Goal: Task Accomplishment & Management: Complete application form

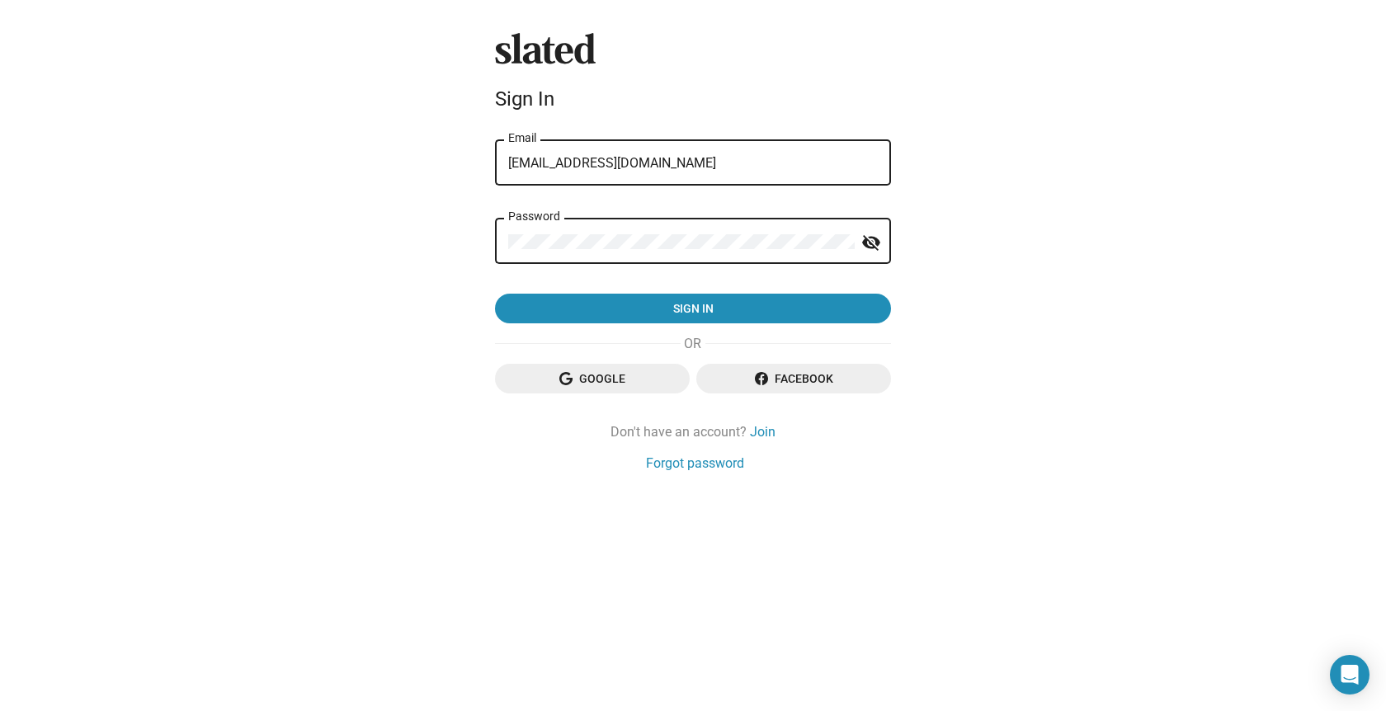
click at [875, 243] on mat-icon "visibility_off" at bounding box center [871, 243] width 20 height 26
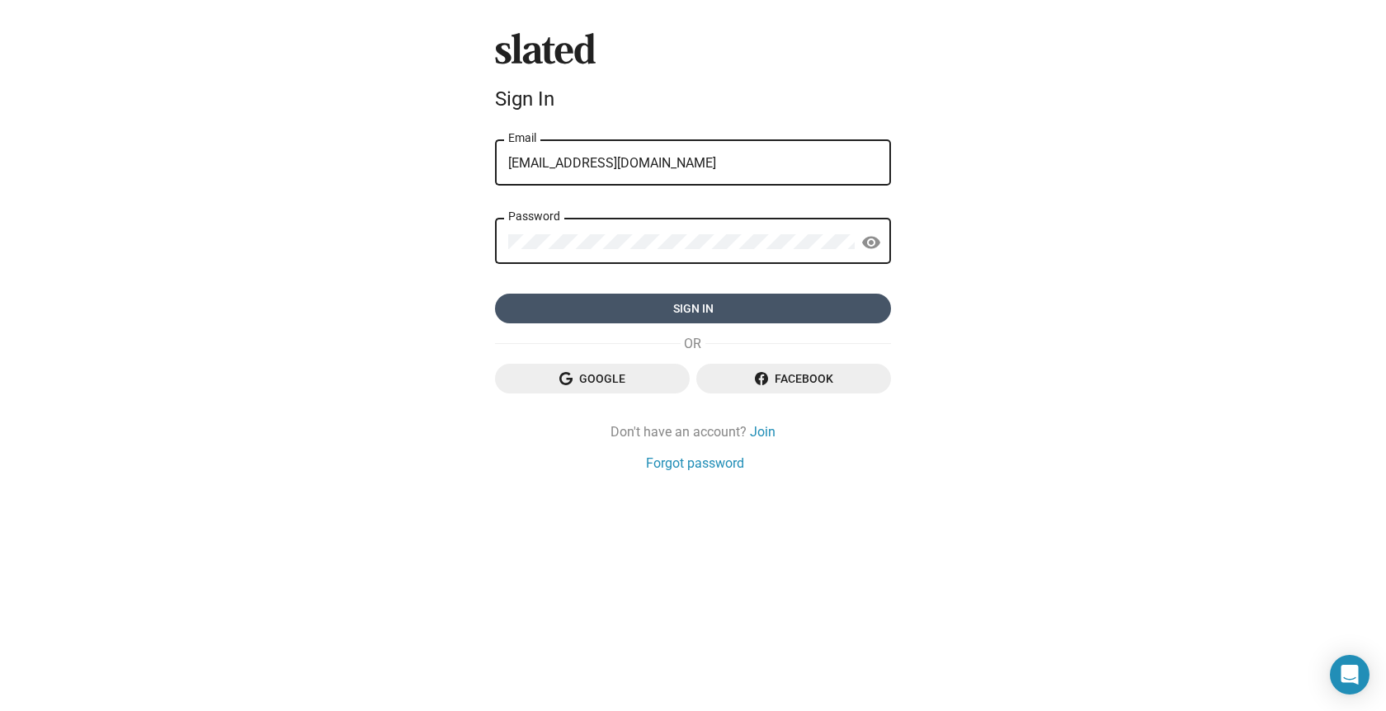
click at [719, 310] on span "Sign in" at bounding box center [693, 309] width 370 height 30
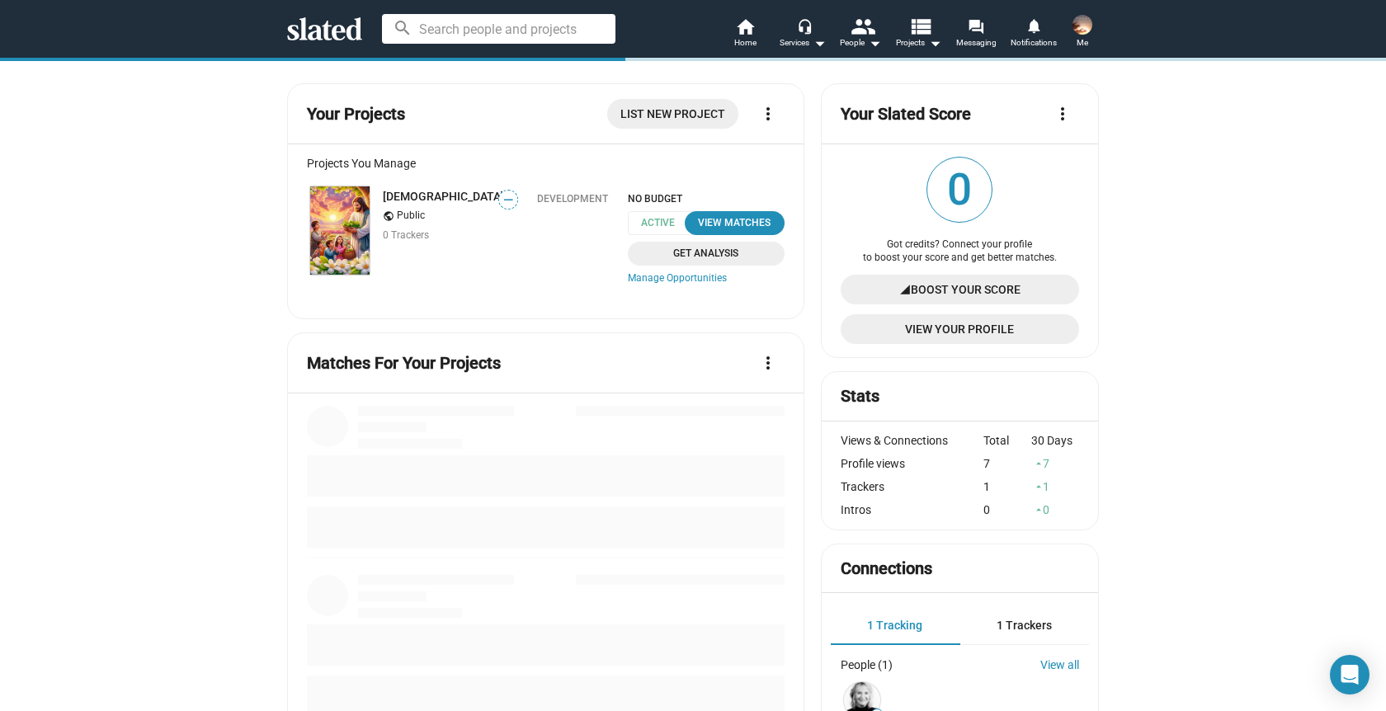
click at [1089, 29] on img at bounding box center [1083, 25] width 20 height 20
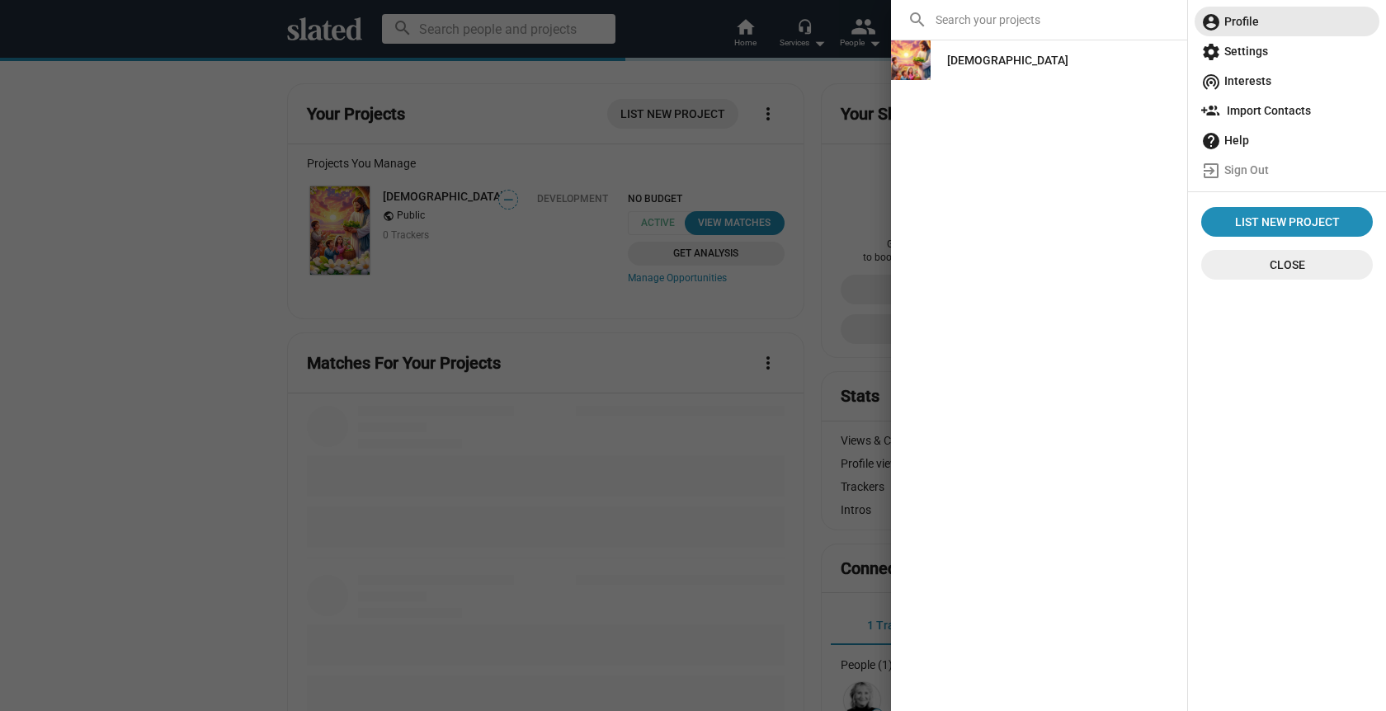
click at [1243, 19] on span "account_circle Profile" at bounding box center [1287, 22] width 172 height 30
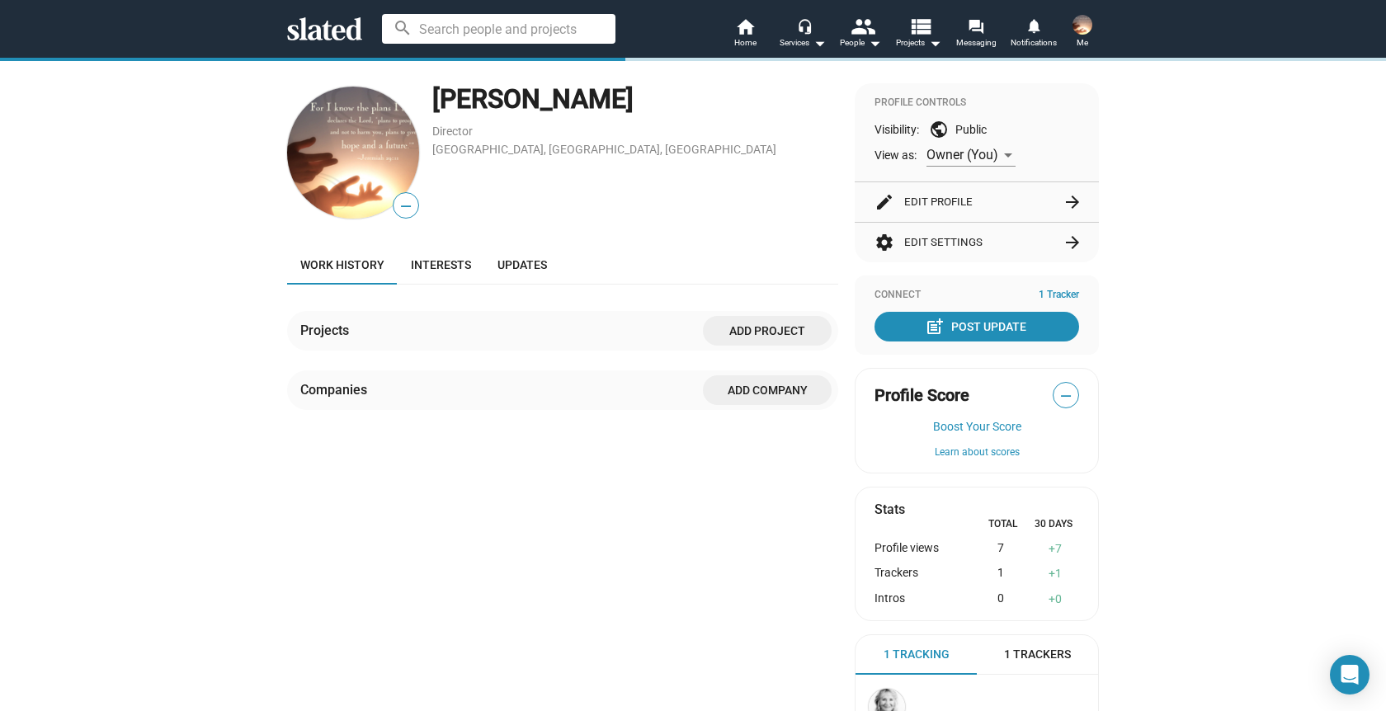
click at [337, 329] on div "Projects" at bounding box center [327, 330] width 55 height 17
click at [450, 264] on span "Interests" at bounding box center [441, 264] width 60 height 13
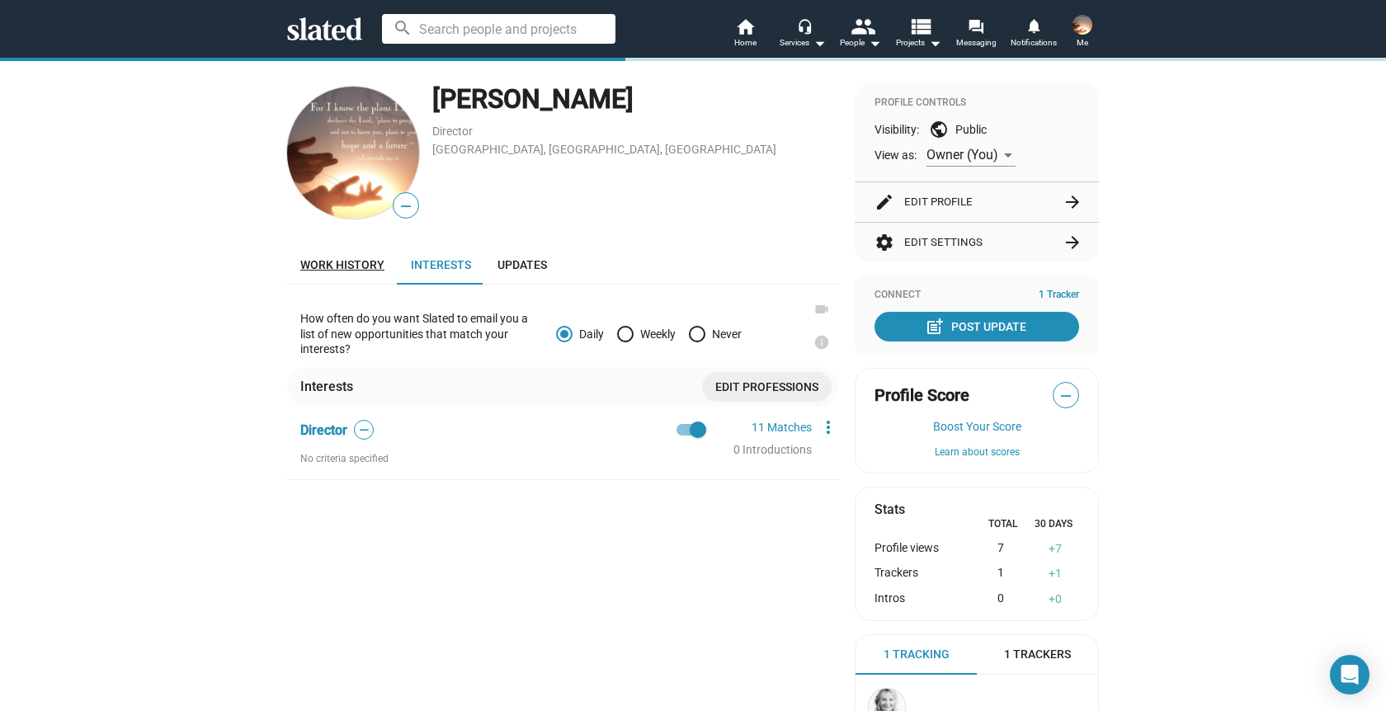
click at [338, 262] on span "Work history" at bounding box center [342, 264] width 84 height 13
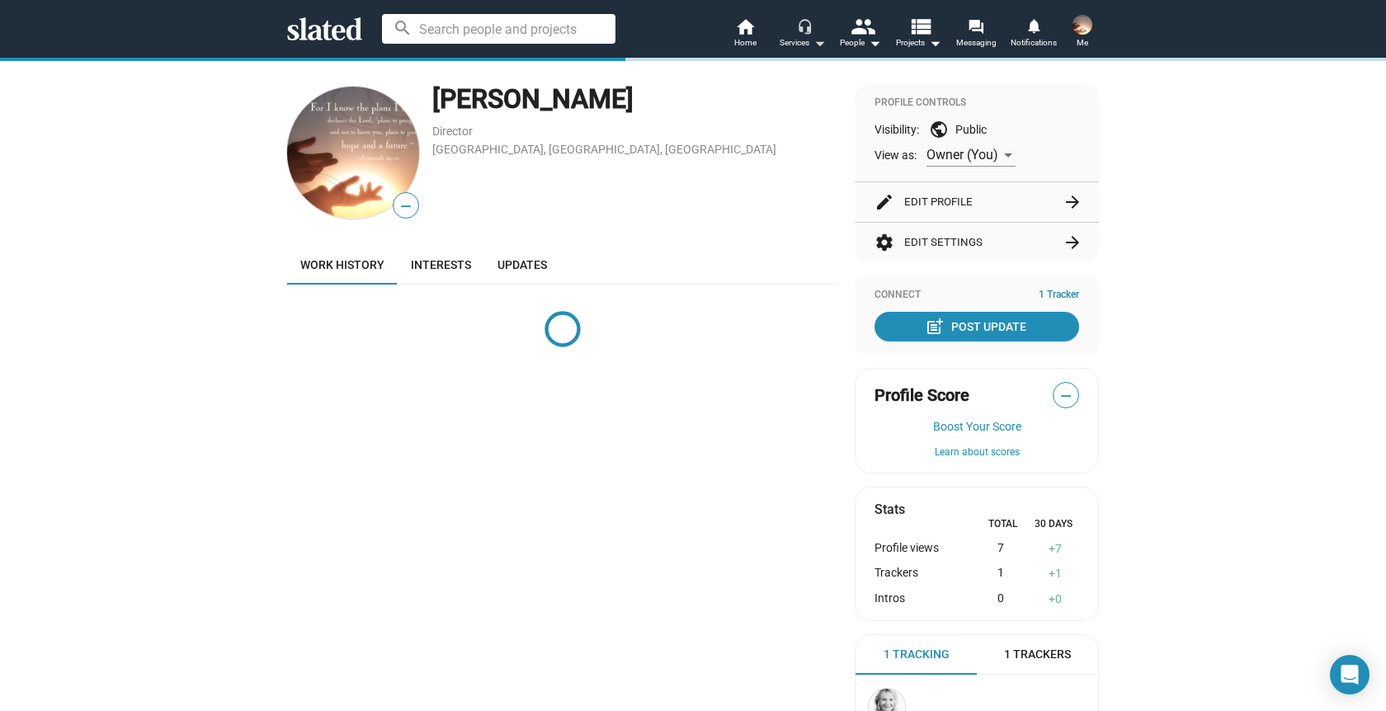
click at [816, 40] on mat-icon "arrow_drop_down" at bounding box center [819, 43] width 20 height 20
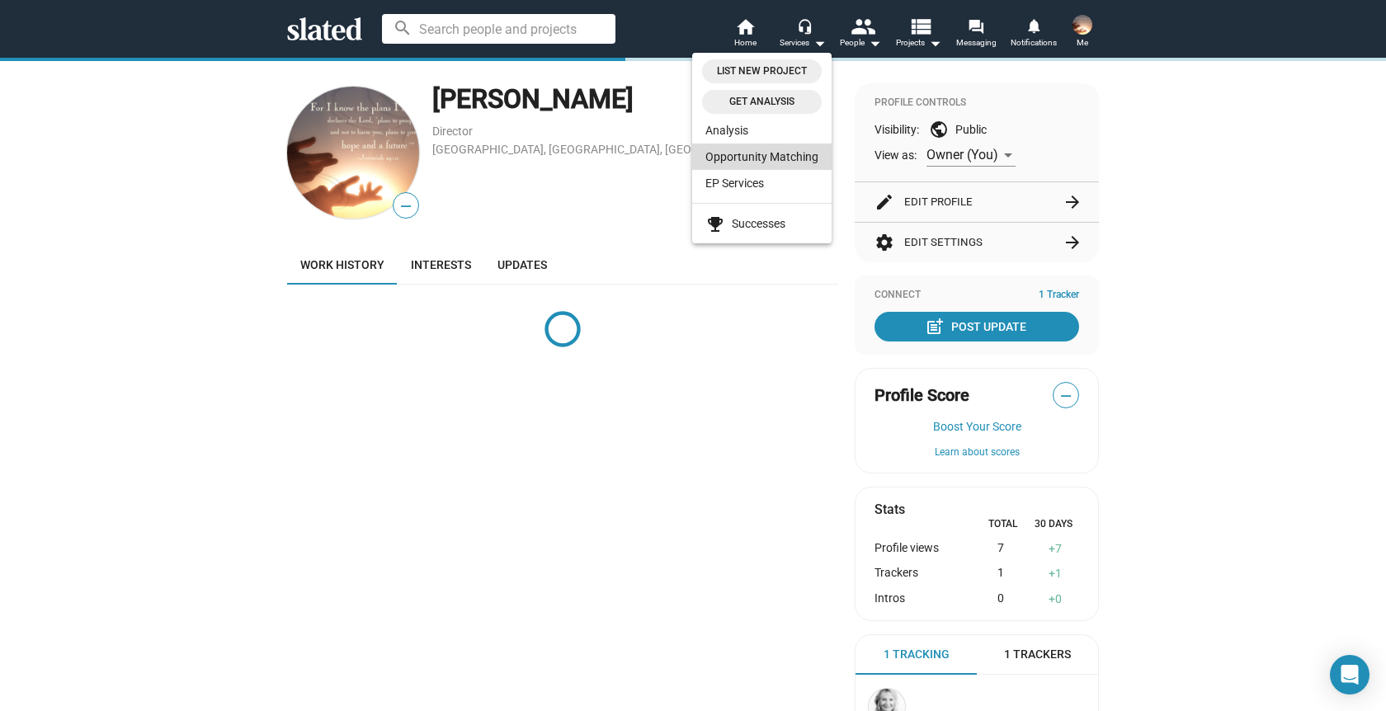
click at [777, 153] on link "Opportunity Matching" at bounding box center [761, 157] width 139 height 26
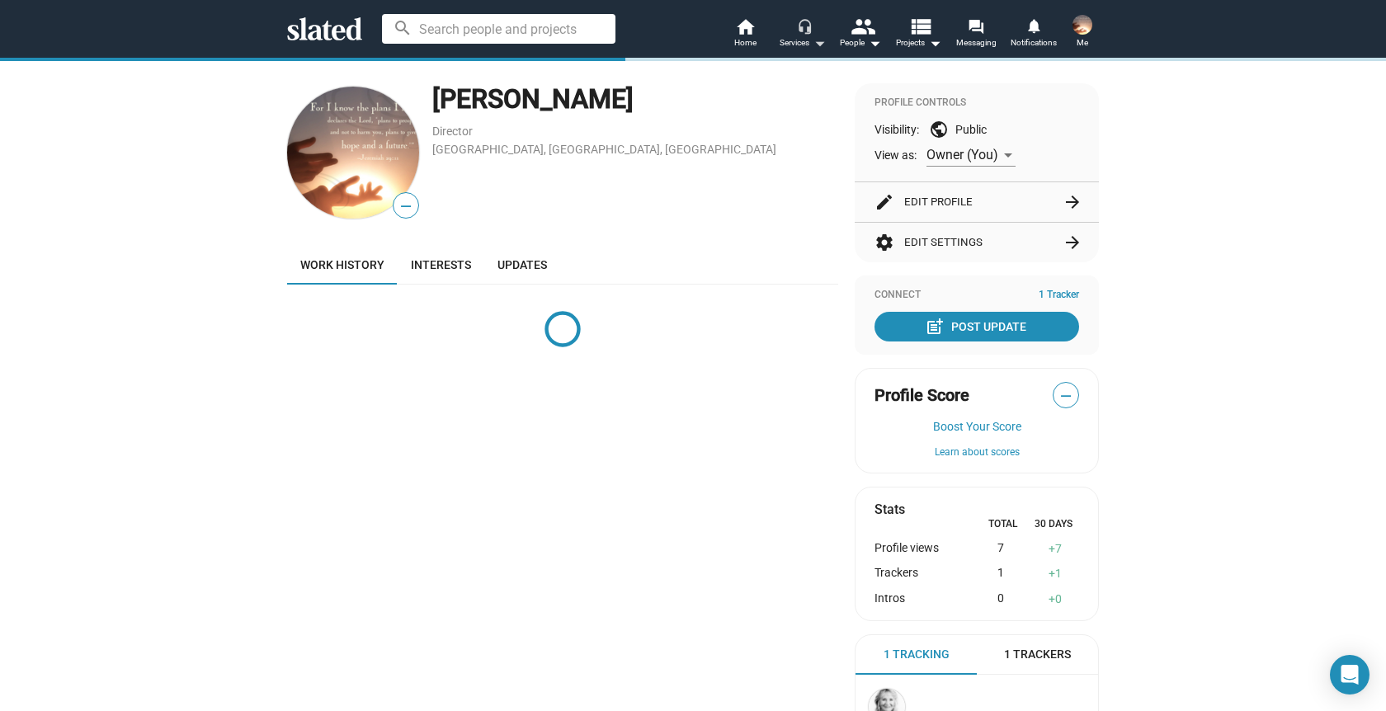
click at [817, 45] on mat-icon "arrow_drop_down" at bounding box center [819, 43] width 20 height 20
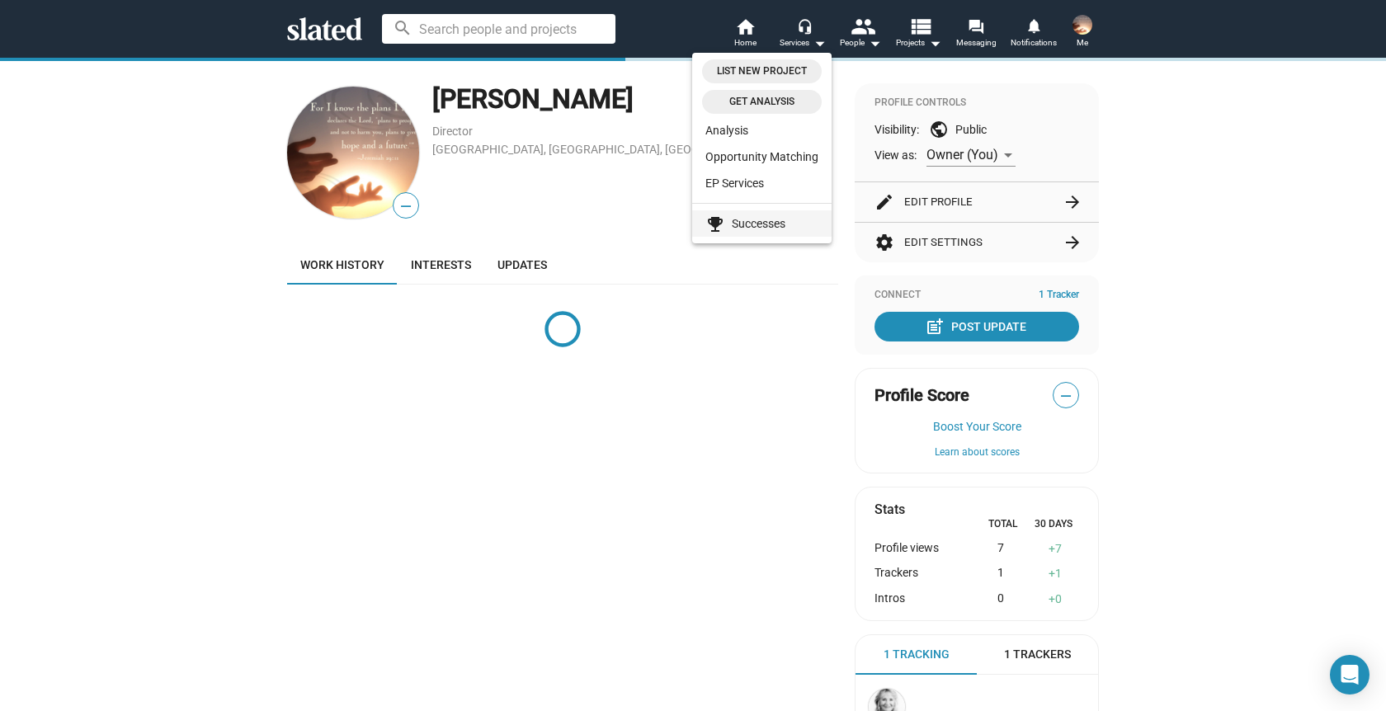
click at [789, 225] on link "emoji_events Successes" at bounding box center [761, 223] width 139 height 26
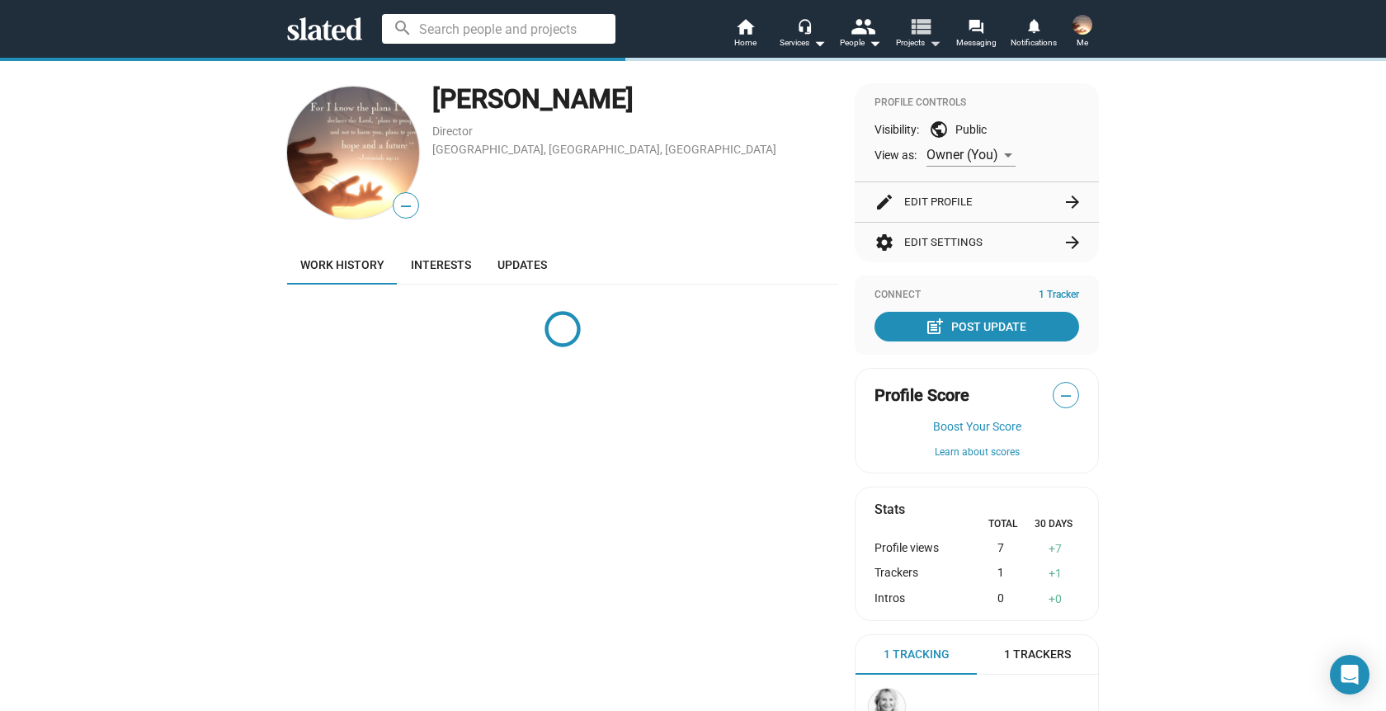
click at [931, 43] on mat-icon "arrow_drop_down" at bounding box center [935, 43] width 20 height 20
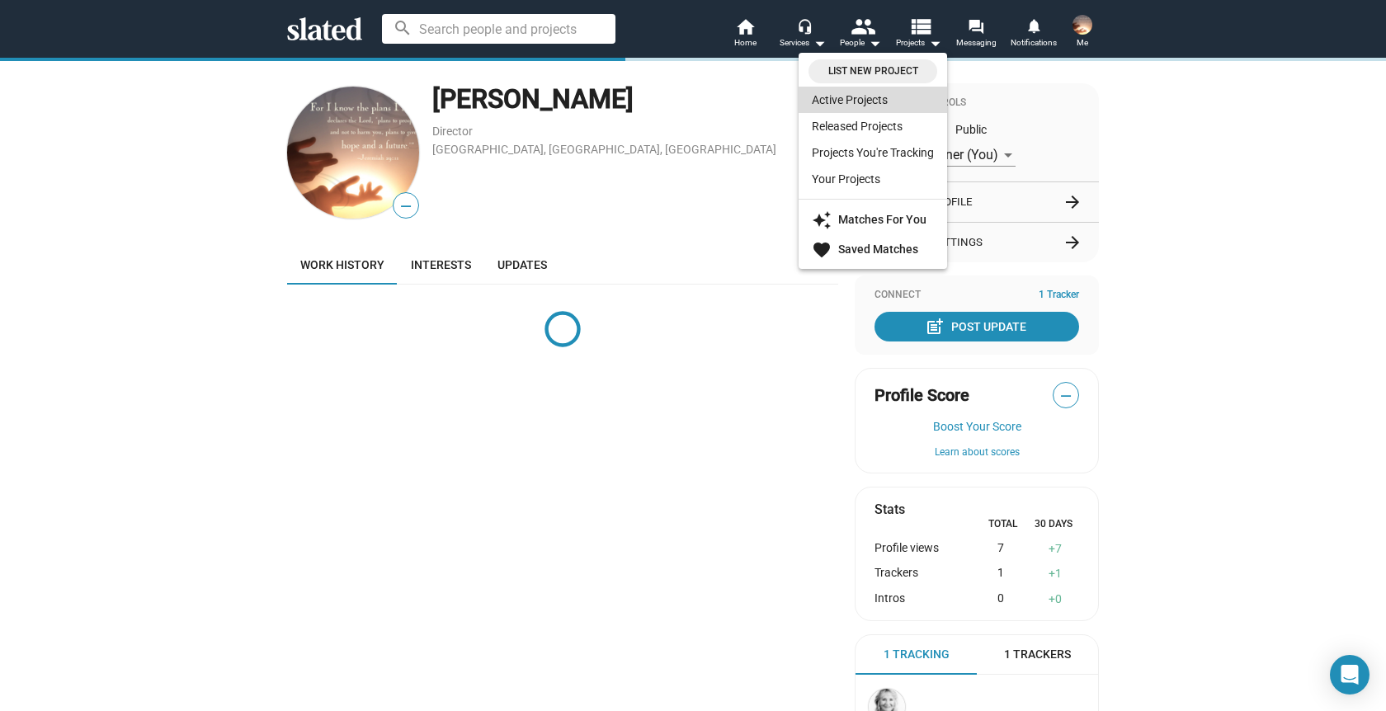
click at [838, 101] on link "Active Projects" at bounding box center [873, 100] width 149 height 26
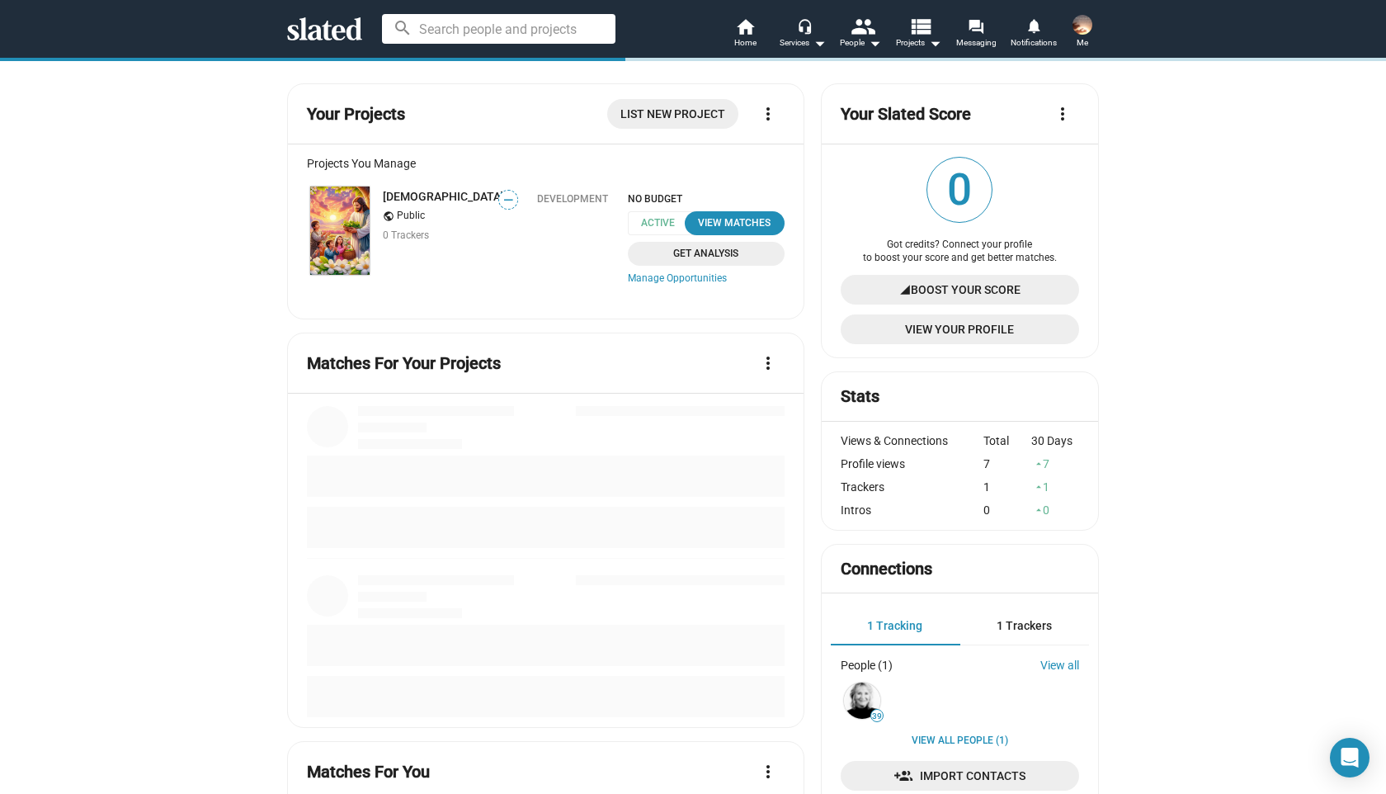
click at [1087, 34] on span "Me" at bounding box center [1083, 43] width 12 height 20
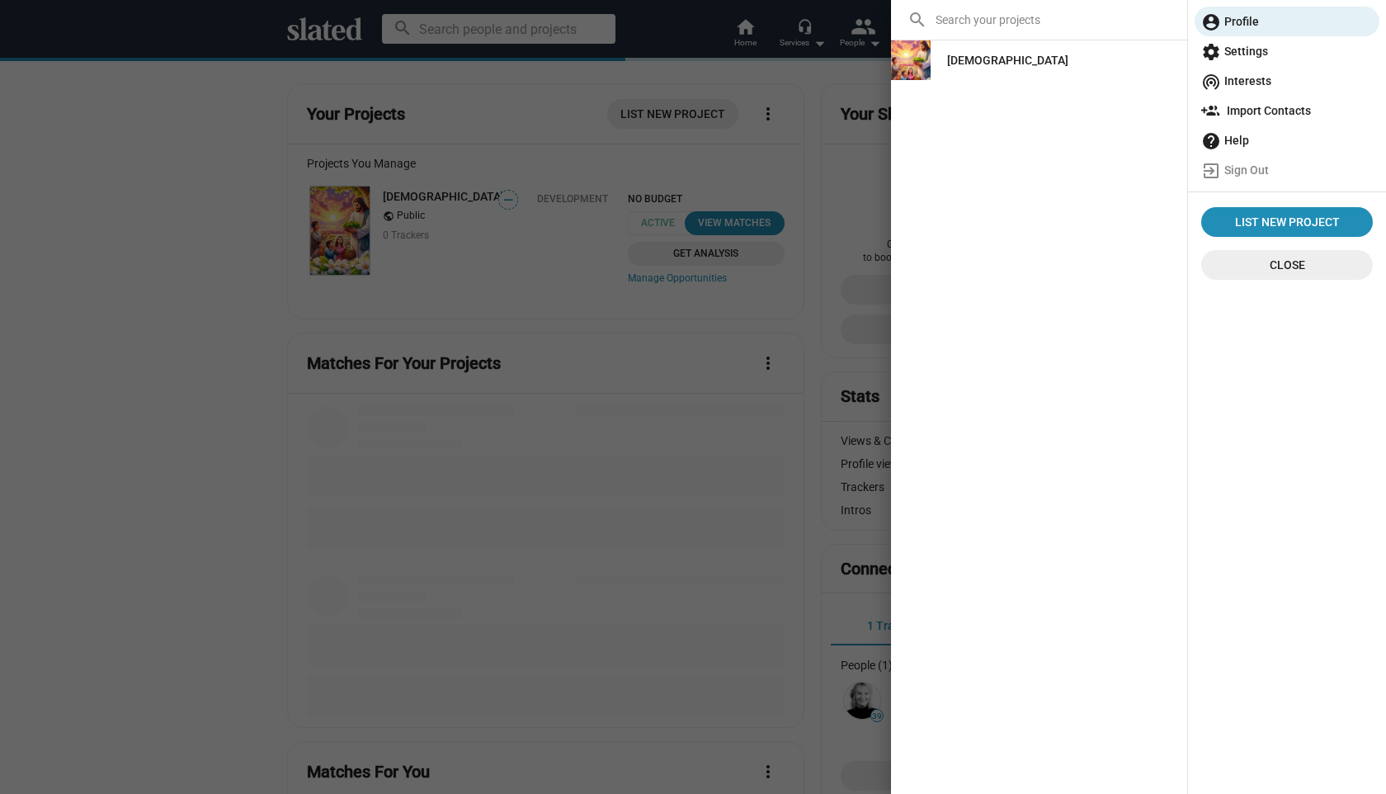
click at [953, 55] on div "[DEMOGRAPHIC_DATA]" at bounding box center [1007, 60] width 121 height 30
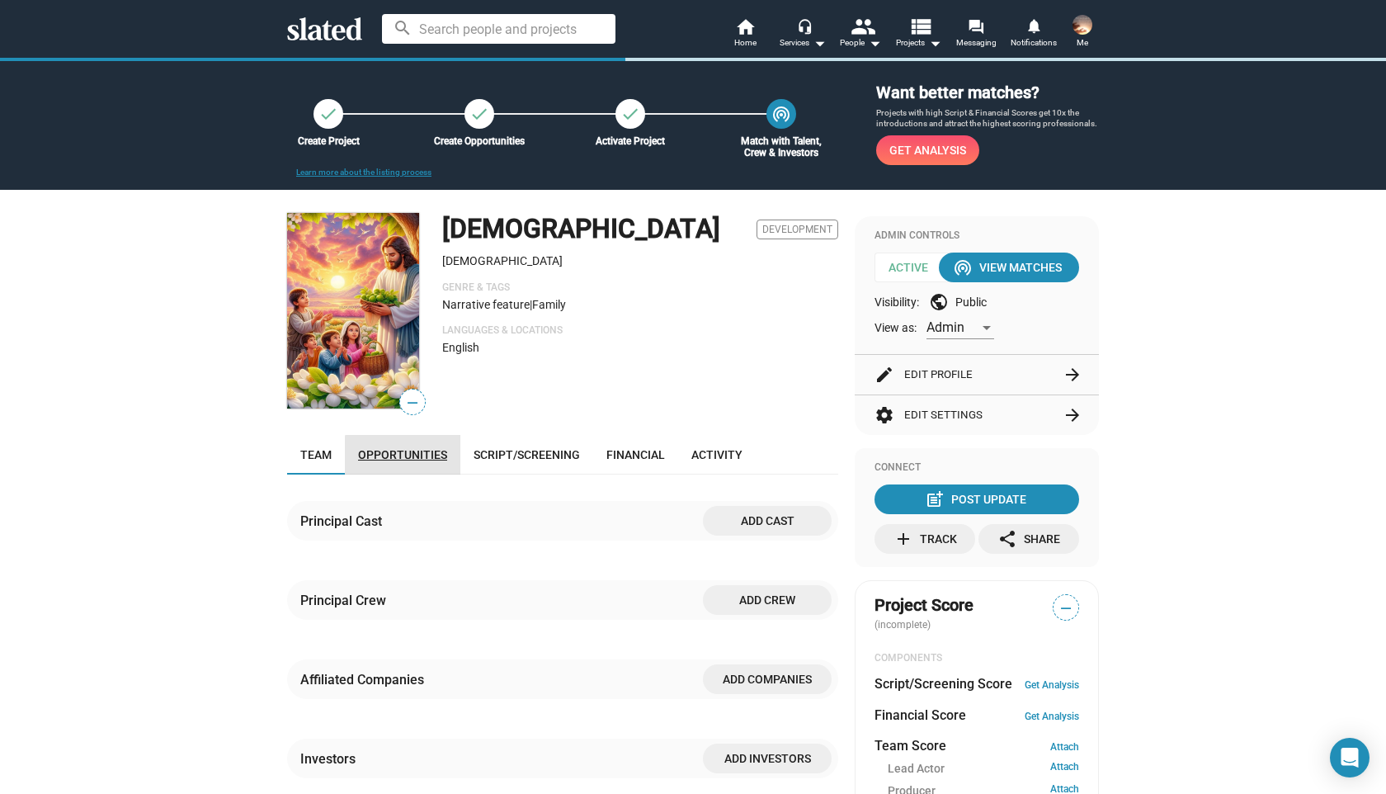
click at [422, 459] on span "Opportunities" at bounding box center [402, 454] width 89 height 13
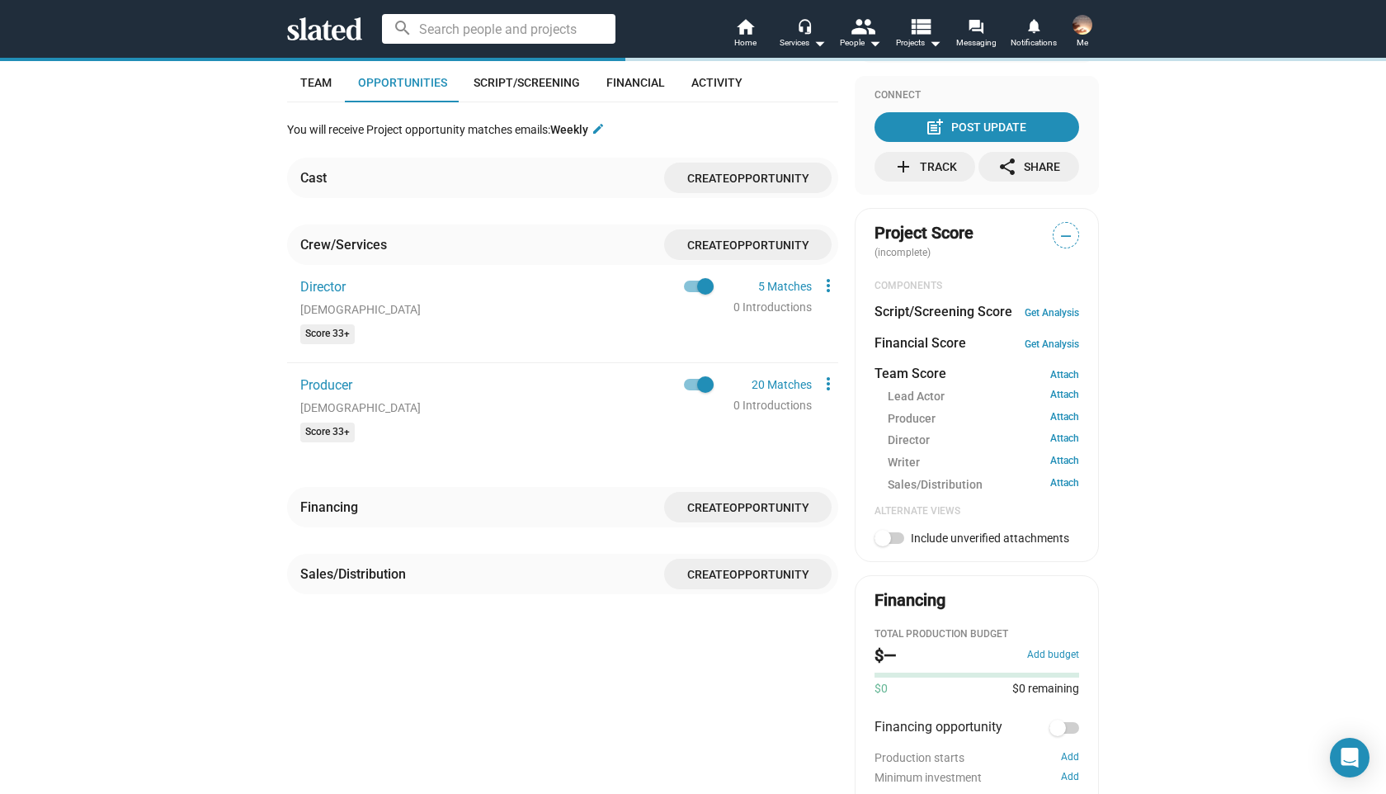
scroll to position [378, 0]
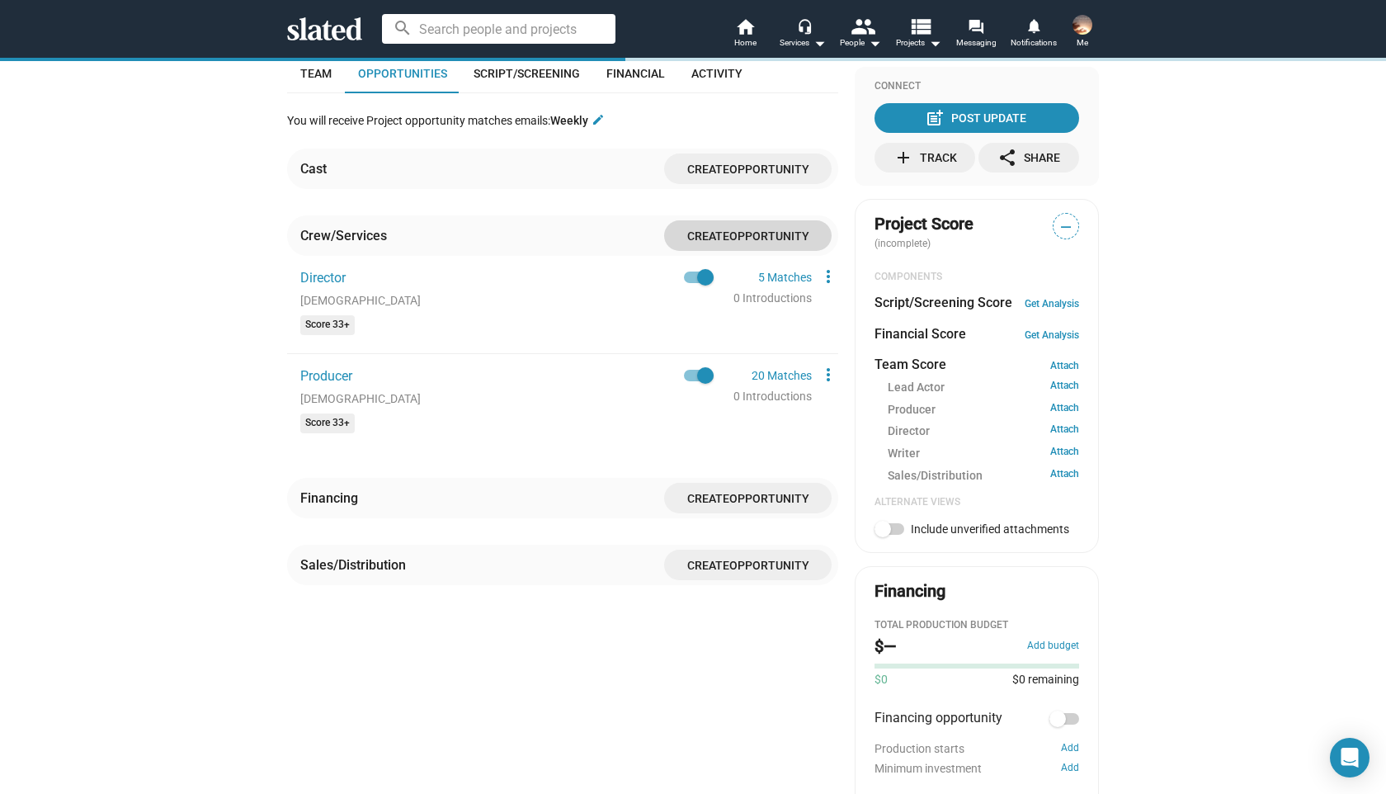
click at [783, 236] on span "Opportunity" at bounding box center [769, 235] width 80 height 13
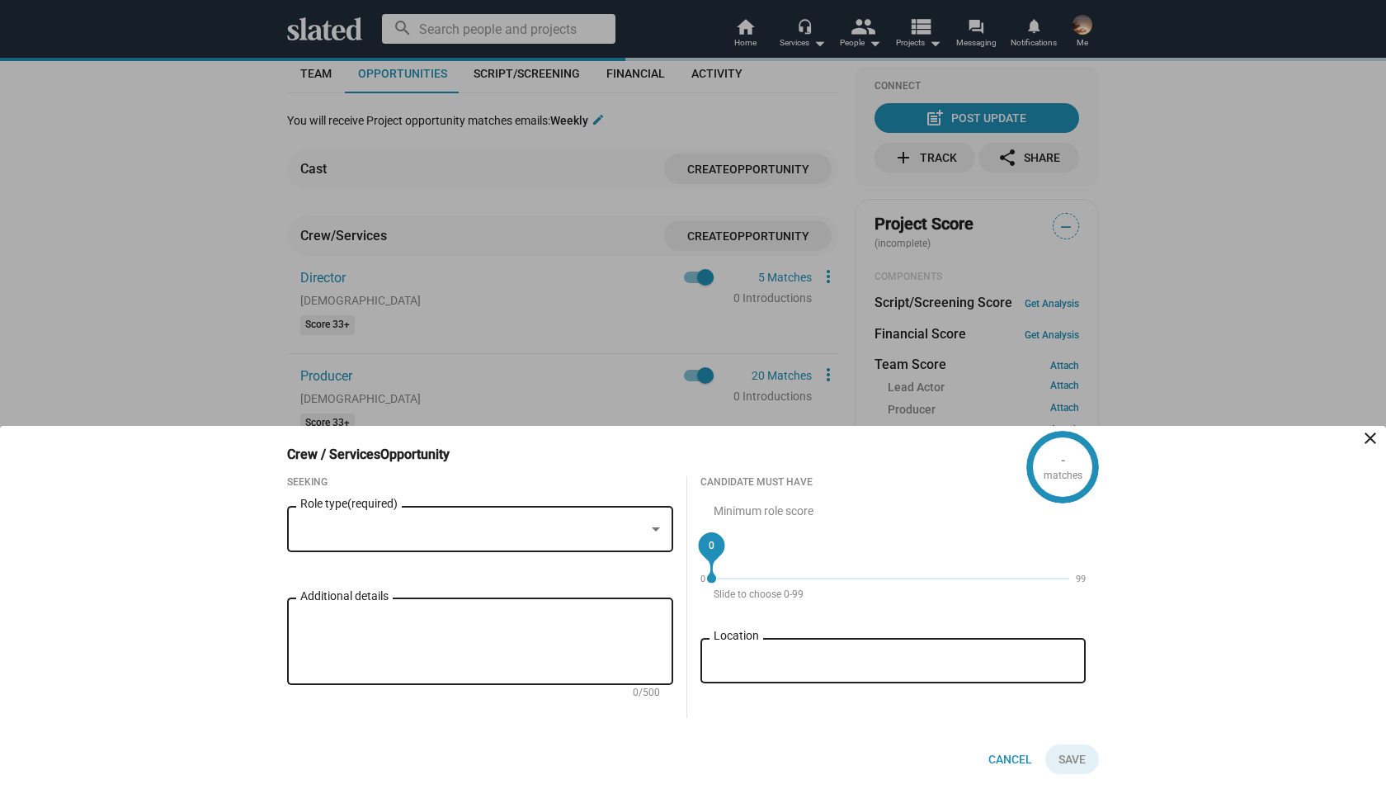
click at [495, 536] on div at bounding box center [472, 529] width 345 height 17
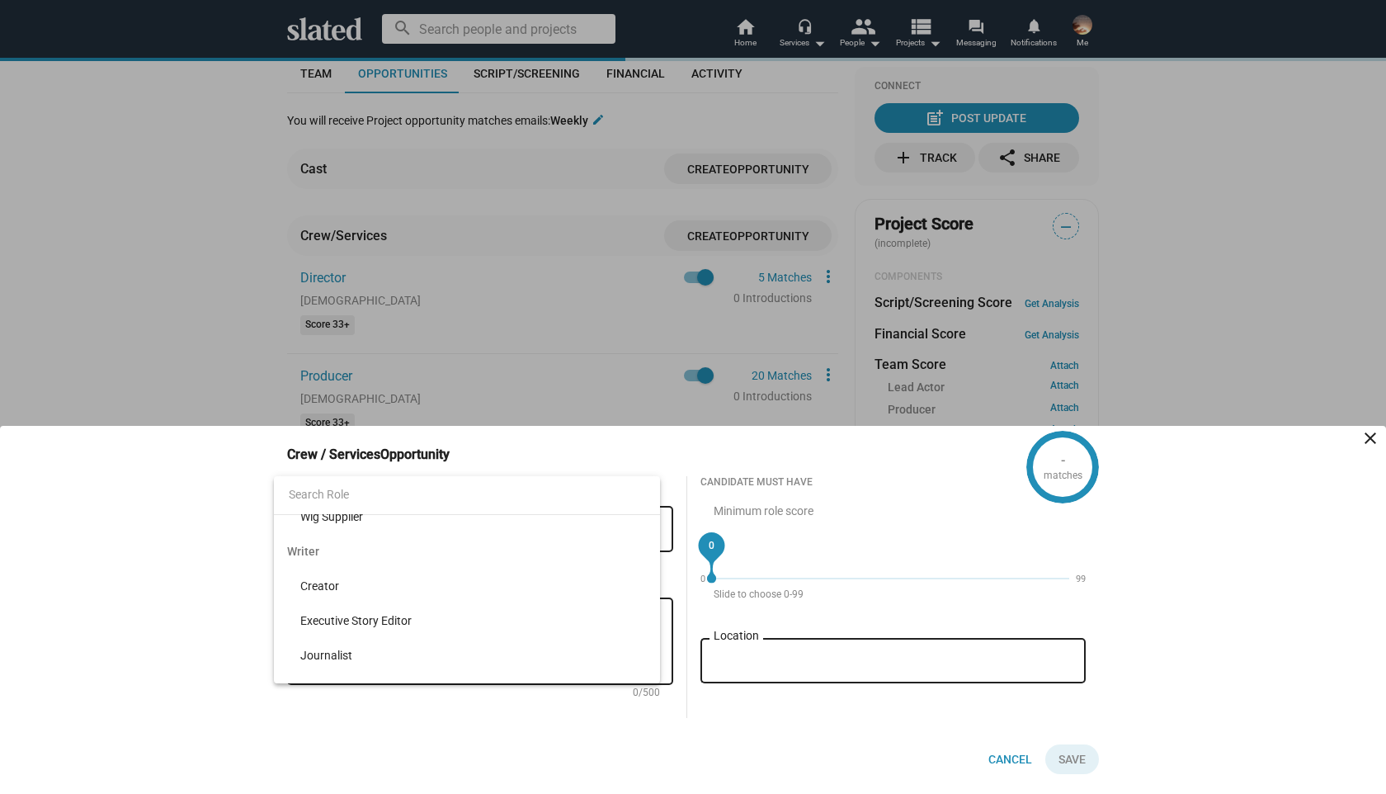
scroll to position [17261, 0]
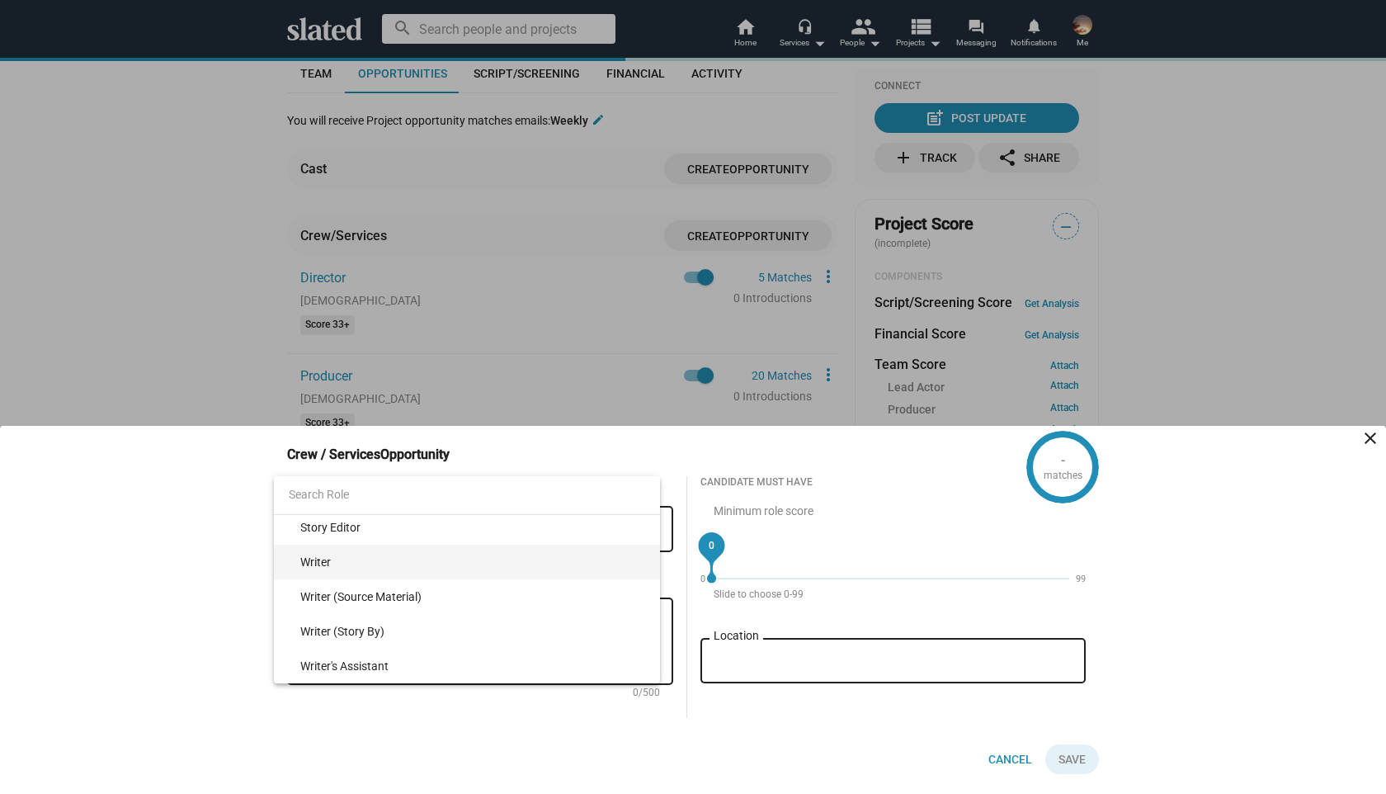
click at [326, 564] on span "Writer" at bounding box center [473, 562] width 347 height 35
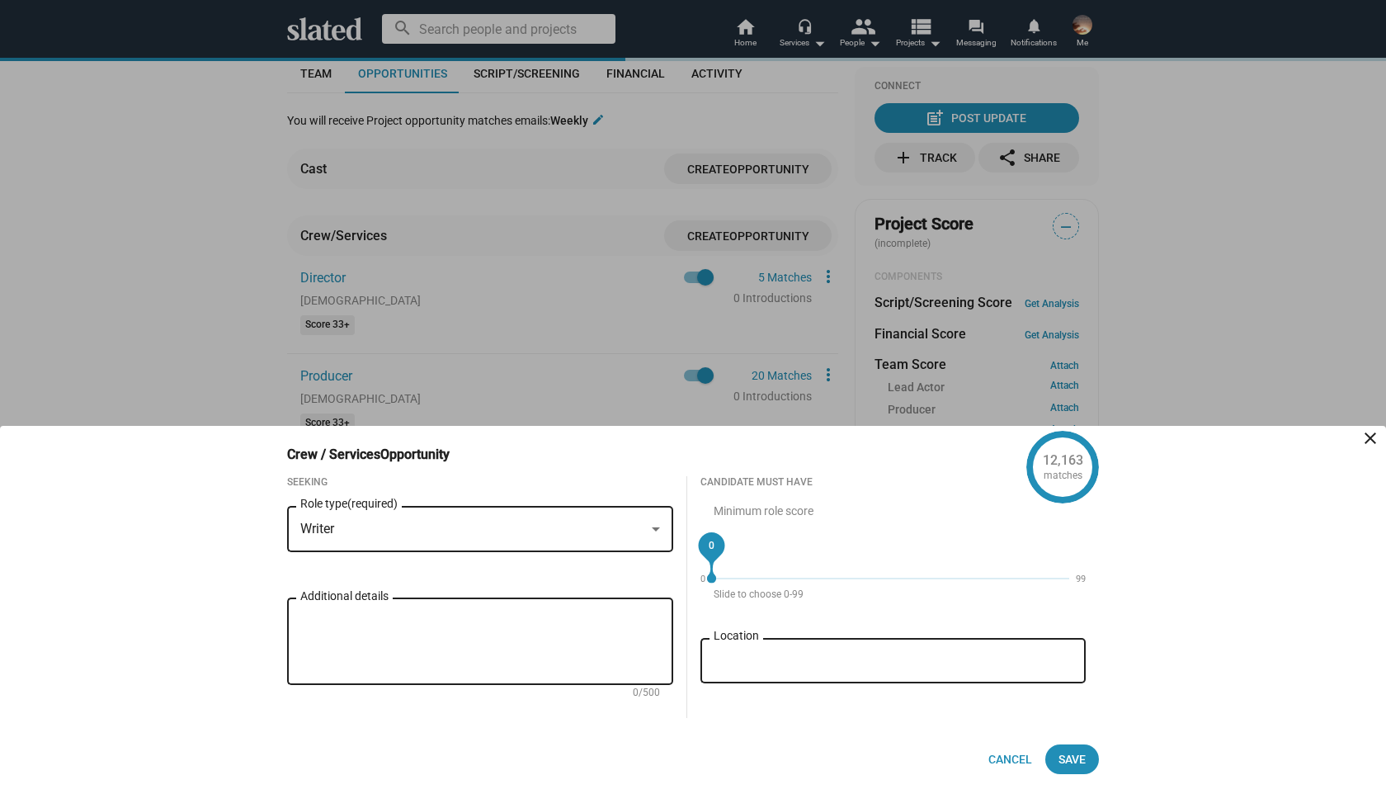
click at [332, 617] on textarea "Additional details" at bounding box center [480, 641] width 360 height 59
type textarea "[DEMOGRAPHIC_DATA]"
drag, startPoint x: 713, startPoint y: 579, endPoint x: 833, endPoint y: 574, distance: 120.6
click at [833, 554] on span "32" at bounding box center [828, 545] width 12 height 17
drag, startPoint x: 836, startPoint y: 579, endPoint x: 875, endPoint y: 578, distance: 38.8
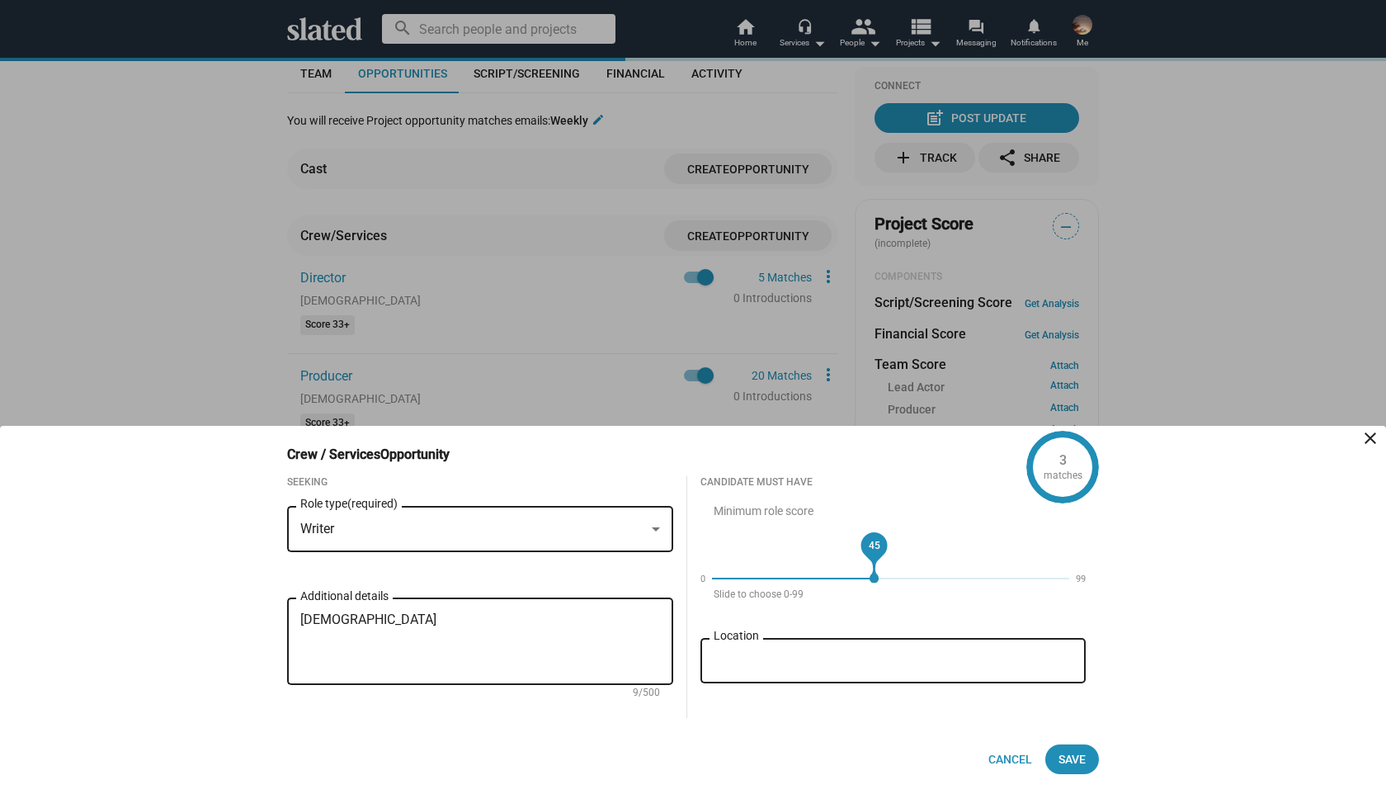
click at [875, 554] on span "45" at bounding box center [875, 545] width 12 height 17
drag, startPoint x: 875, startPoint y: 579, endPoint x: 888, endPoint y: 579, distance: 13.2
click at [888, 554] on span "48" at bounding box center [885, 545] width 12 height 17
drag, startPoint x: 890, startPoint y: 583, endPoint x: 877, endPoint y: 581, distance: 13.4
click at [877, 581] on mat-slider "46" at bounding box center [890, 579] width 371 height 40
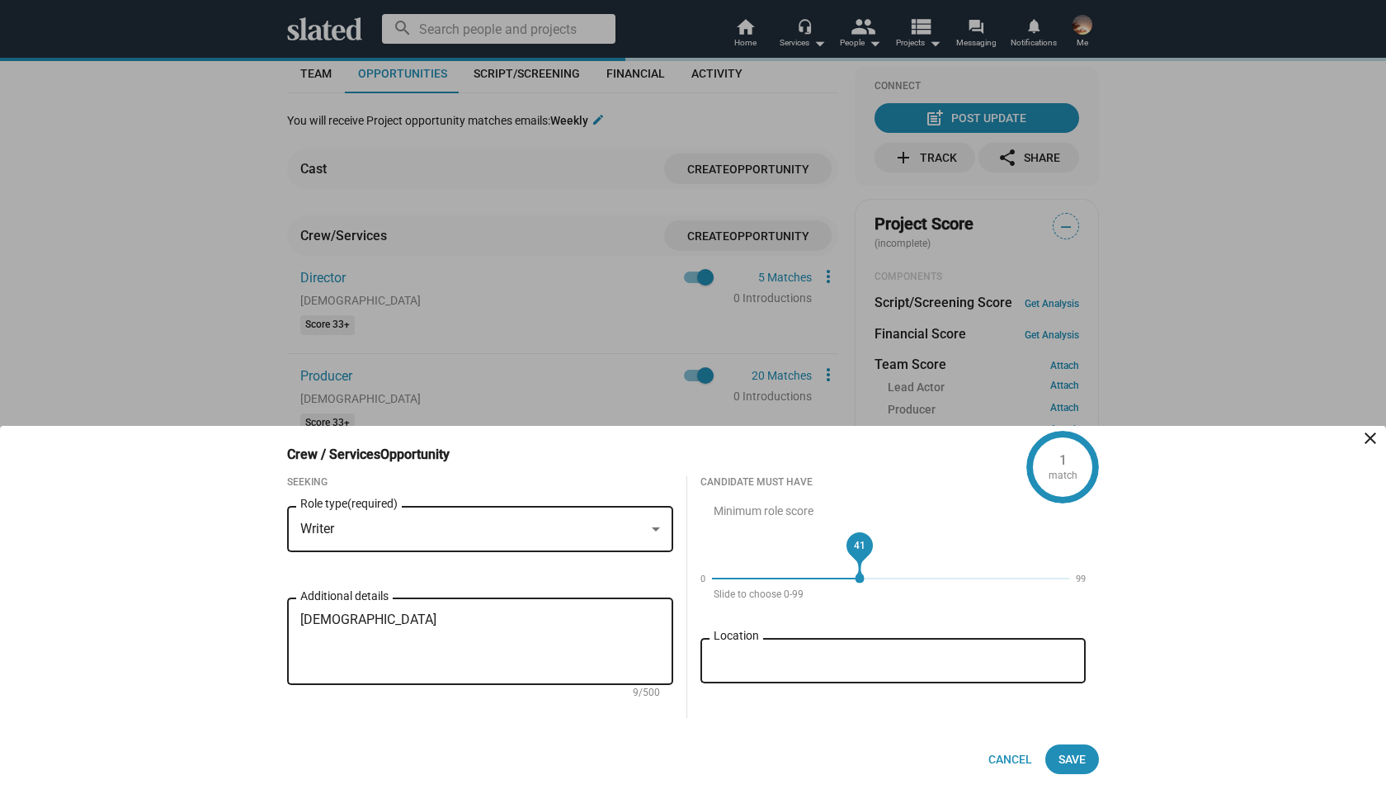
drag, startPoint x: 877, startPoint y: 582, endPoint x: 860, endPoint y: 582, distance: 17.3
click at [860, 582] on mat-slider "41" at bounding box center [890, 579] width 371 height 40
click at [860, 584] on mat-slider "41" at bounding box center [890, 579] width 371 height 40
drag, startPoint x: 862, startPoint y: 582, endPoint x: 850, endPoint y: 579, distance: 12.6
click at [850, 579] on mat-slider "38" at bounding box center [890, 579] width 371 height 40
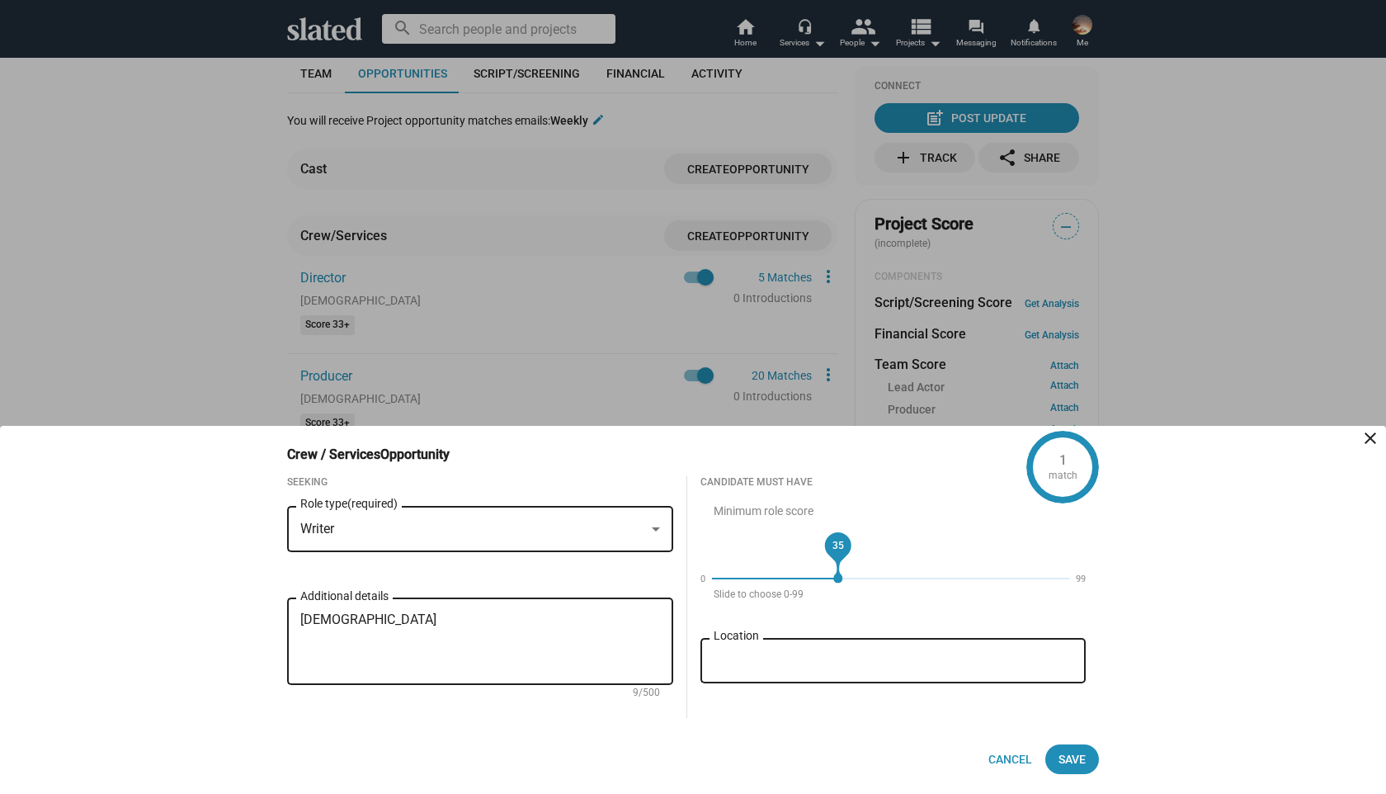
drag, startPoint x: 851, startPoint y: 582, endPoint x: 839, endPoint y: 580, distance: 12.6
click at [839, 580] on mat-slider "35" at bounding box center [890, 579] width 371 height 40
drag, startPoint x: 839, startPoint y: 581, endPoint x: 822, endPoint y: 578, distance: 17.5
click at [820, 578] on div "30" at bounding box center [641, 578] width 358 height 0
click at [823, 554] on span "31" at bounding box center [824, 545] width 12 height 17
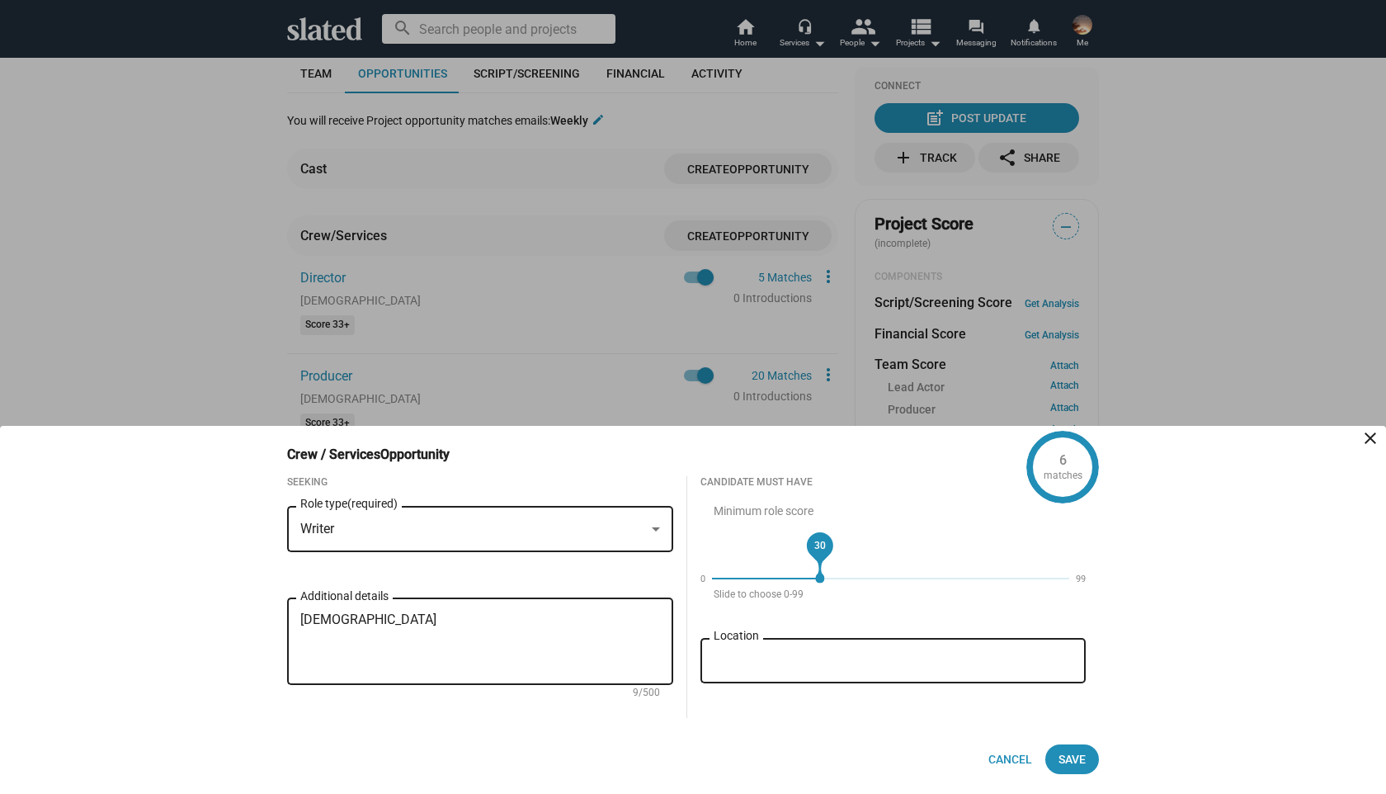
click at [818, 582] on mat-slider "30" at bounding box center [890, 579] width 371 height 40
click at [947, 667] on input "Location" at bounding box center [897, 660] width 360 height 15
type input "TBA"
click at [1072, 761] on span "Save" at bounding box center [1072, 759] width 27 height 30
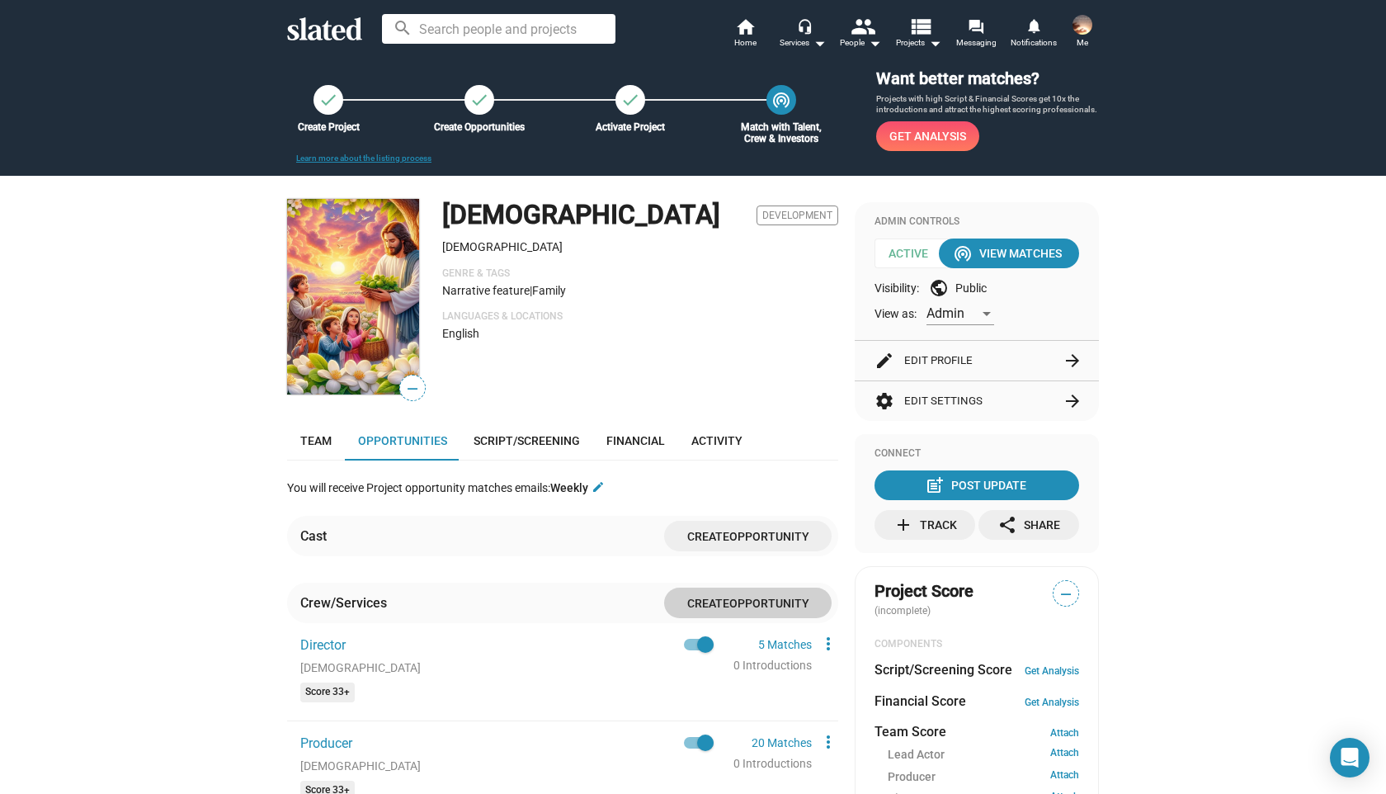
scroll to position [7, 0]
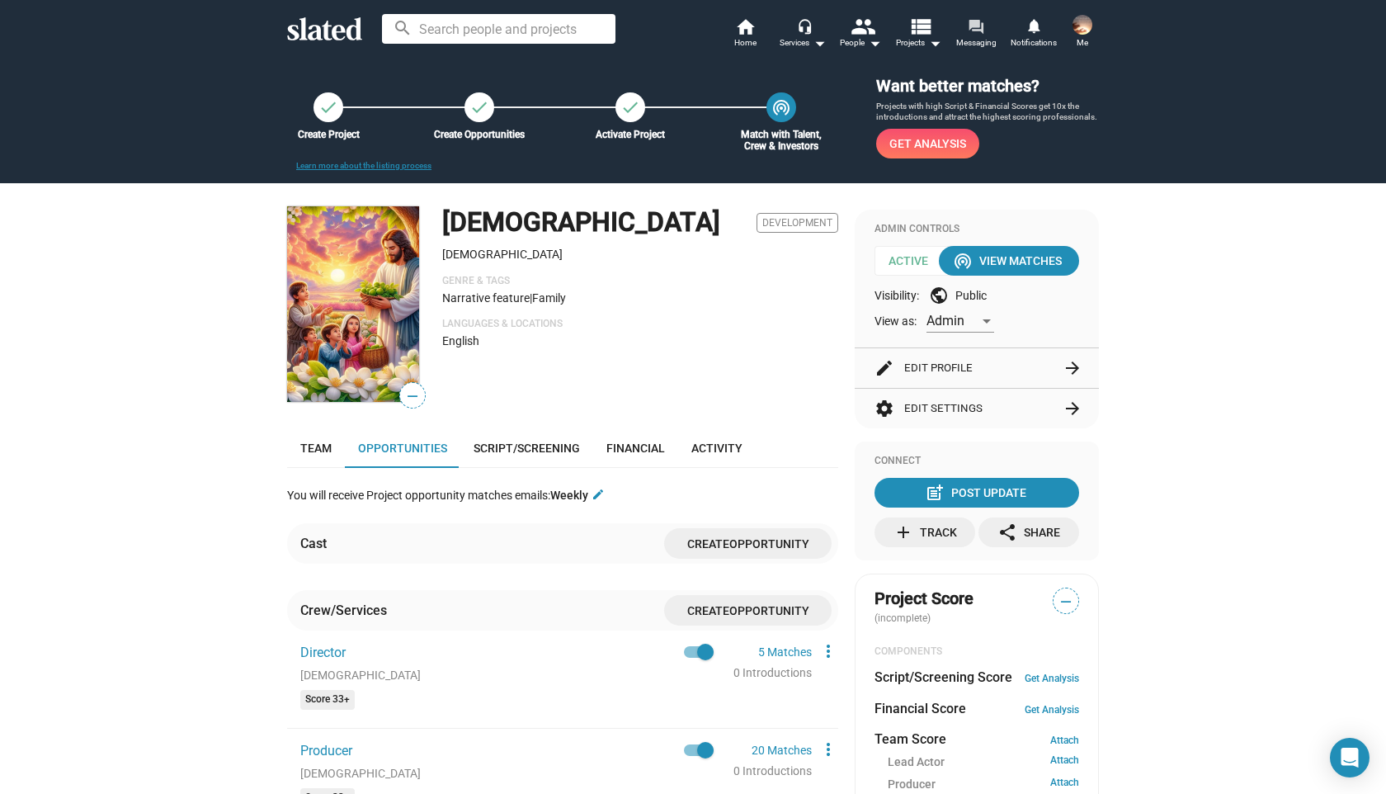
click at [983, 26] on mat-icon "forum" at bounding box center [976, 26] width 16 height 16
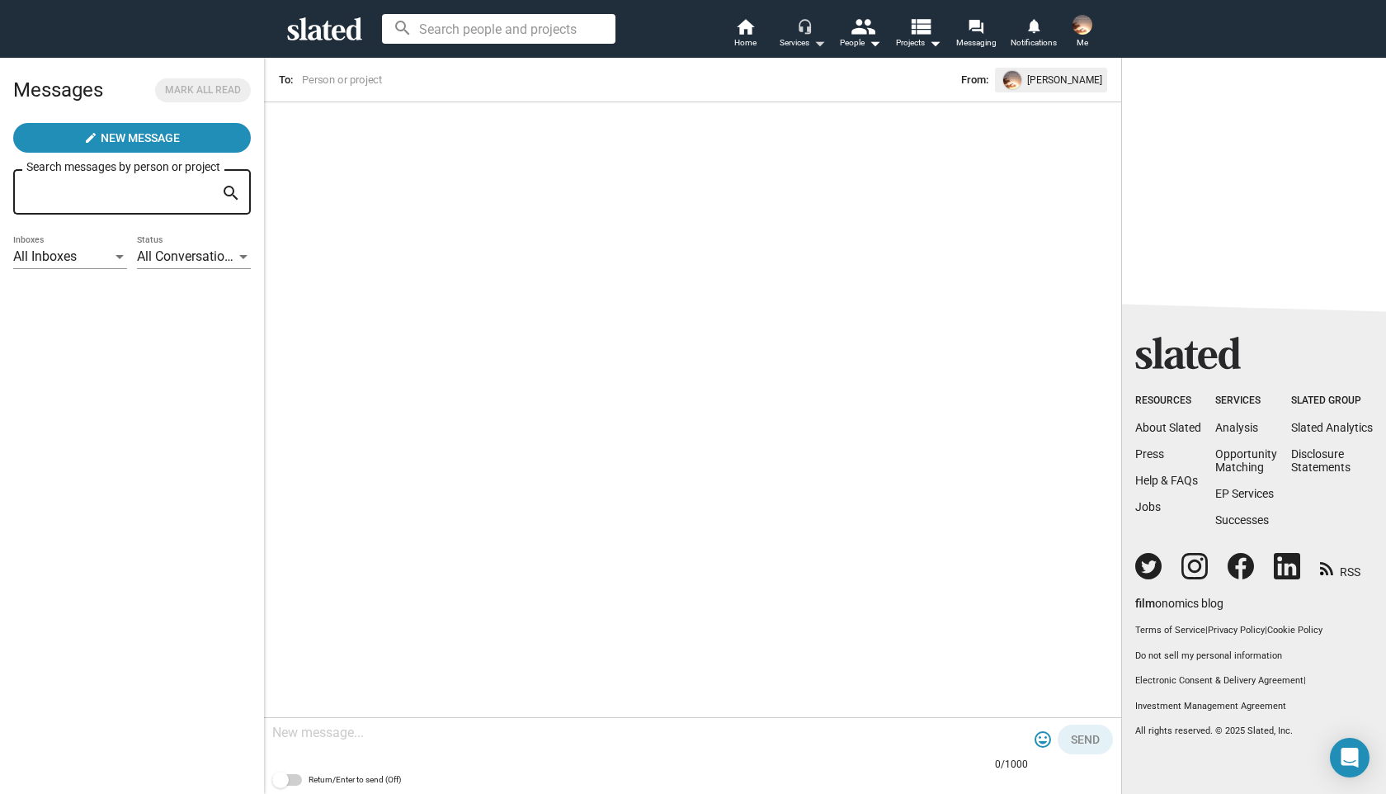
click at [800, 40] on div "Services arrow_drop_down" at bounding box center [803, 43] width 46 height 20
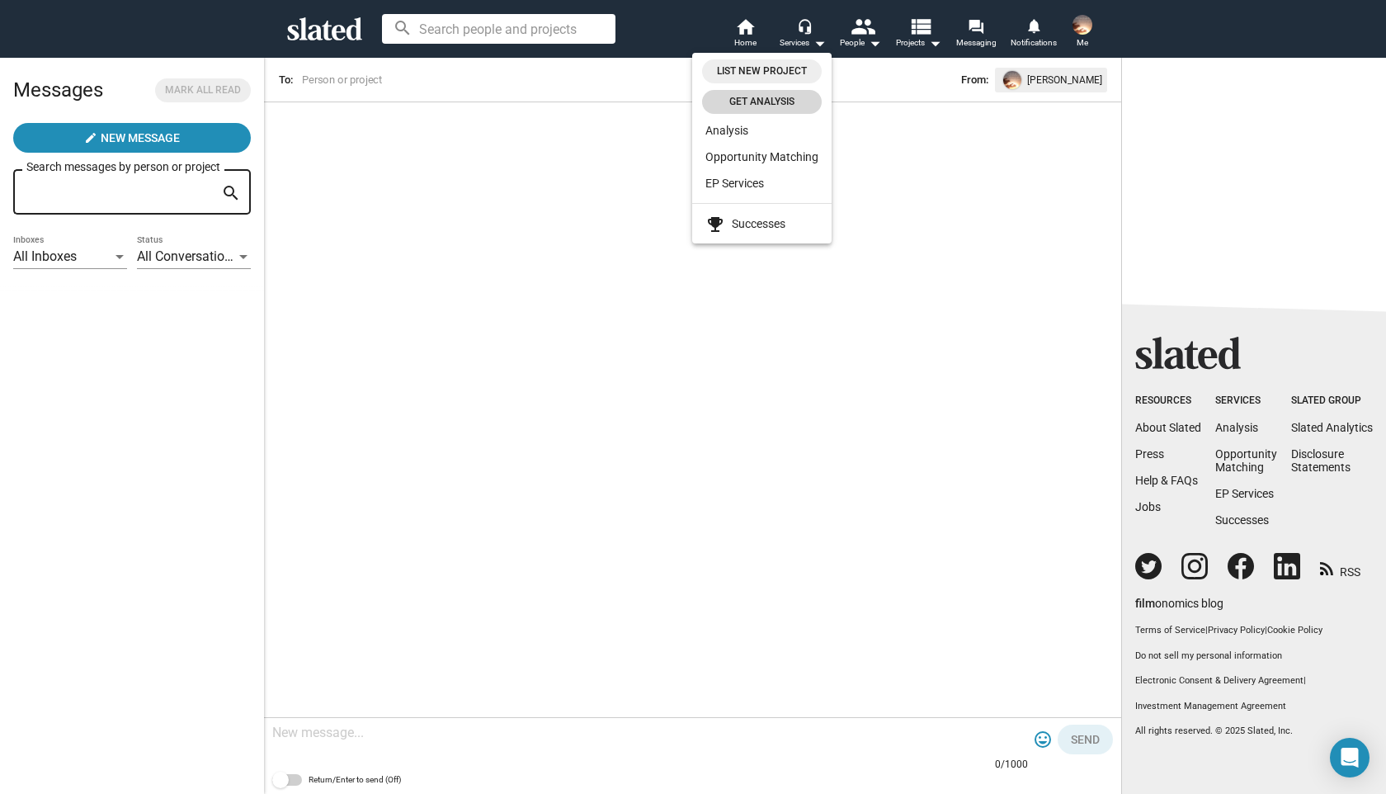
click at [764, 102] on span "Get analysis" at bounding box center [762, 101] width 100 height 17
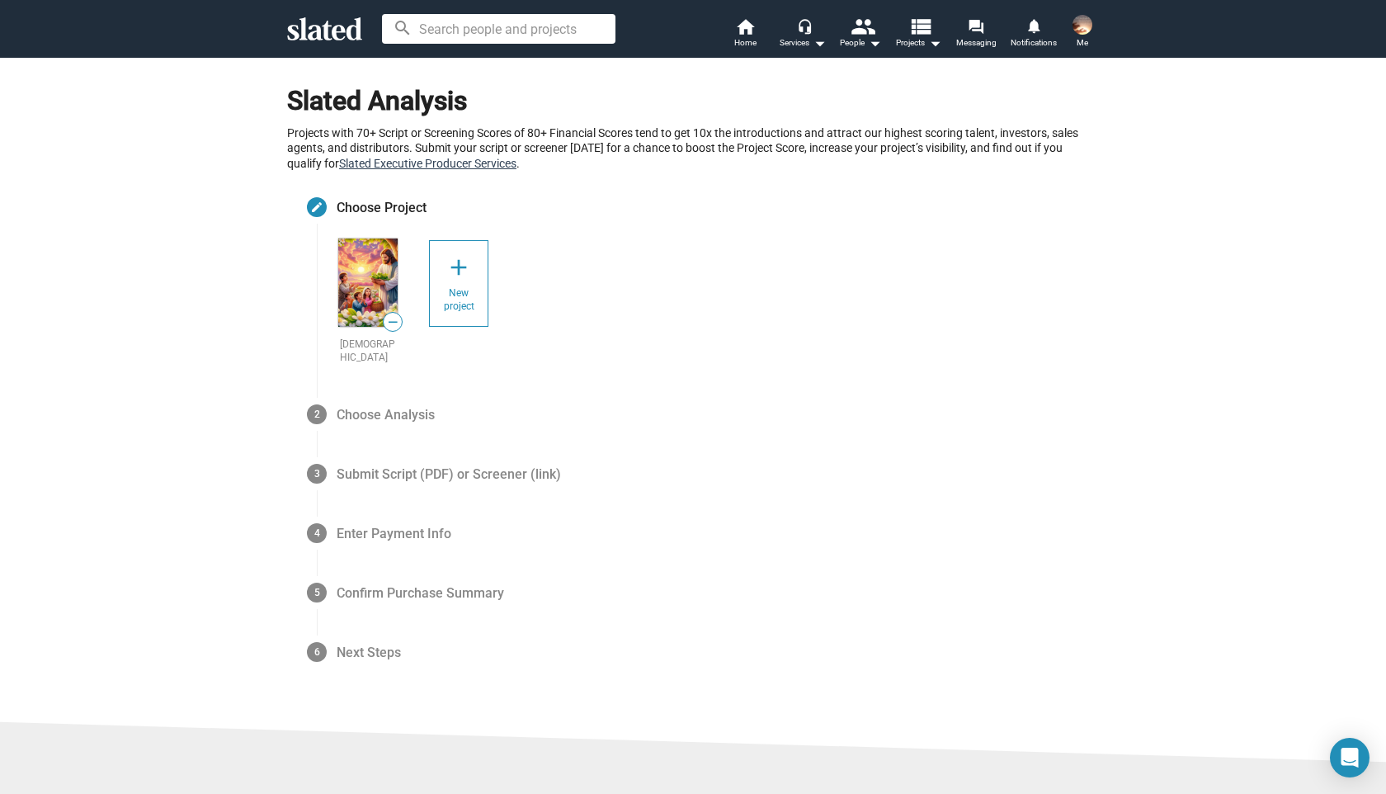
click at [449, 164] on link "Slated Executive Producer Services" at bounding box center [427, 163] width 177 height 13
